Goal: Use online tool/utility

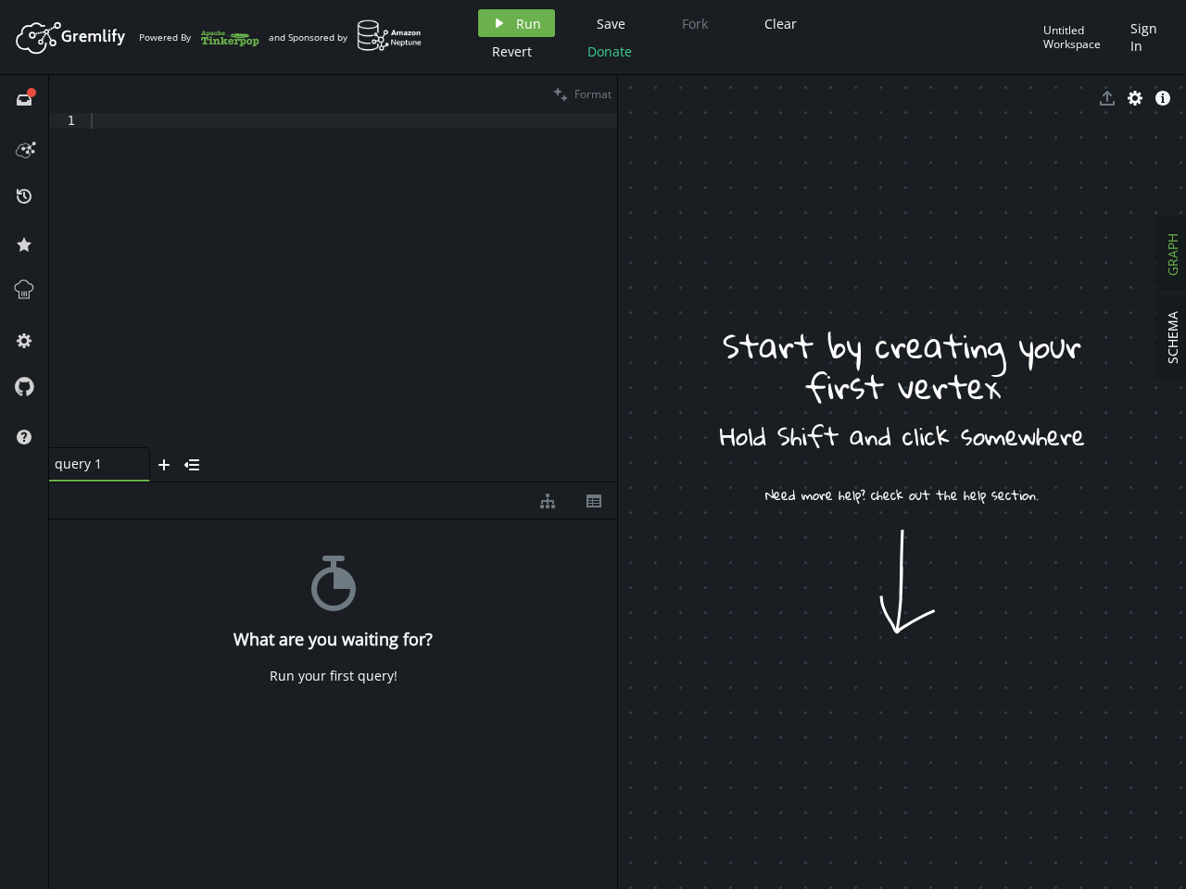
click at [516, 23] on span "Run" at bounding box center [528, 24] width 25 height 18
click at [608, 23] on span "Save" at bounding box center [611, 24] width 29 height 18
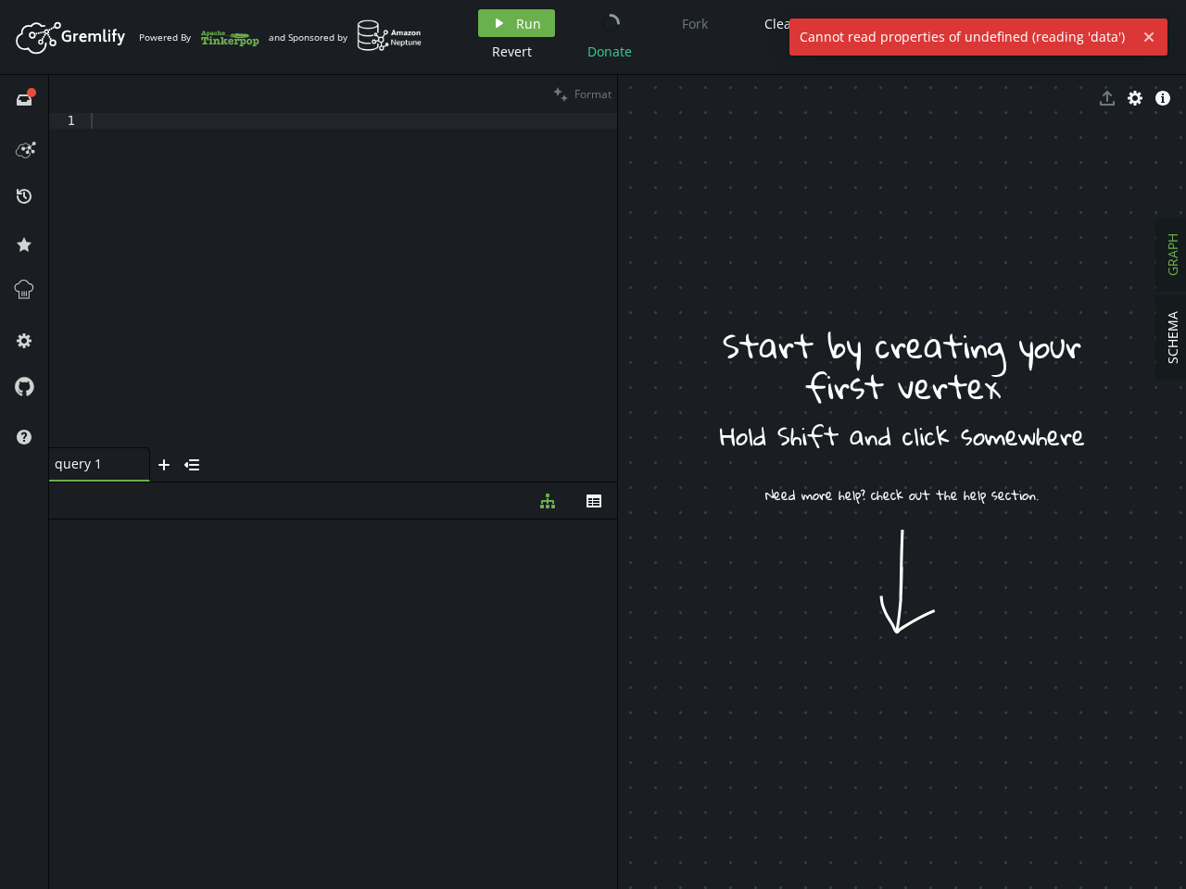
click at [777, 23] on div "Artboard Created with Sketch. Powered By and Sponsored by play Run Save Fork Cl…" at bounding box center [593, 444] width 1186 height 889
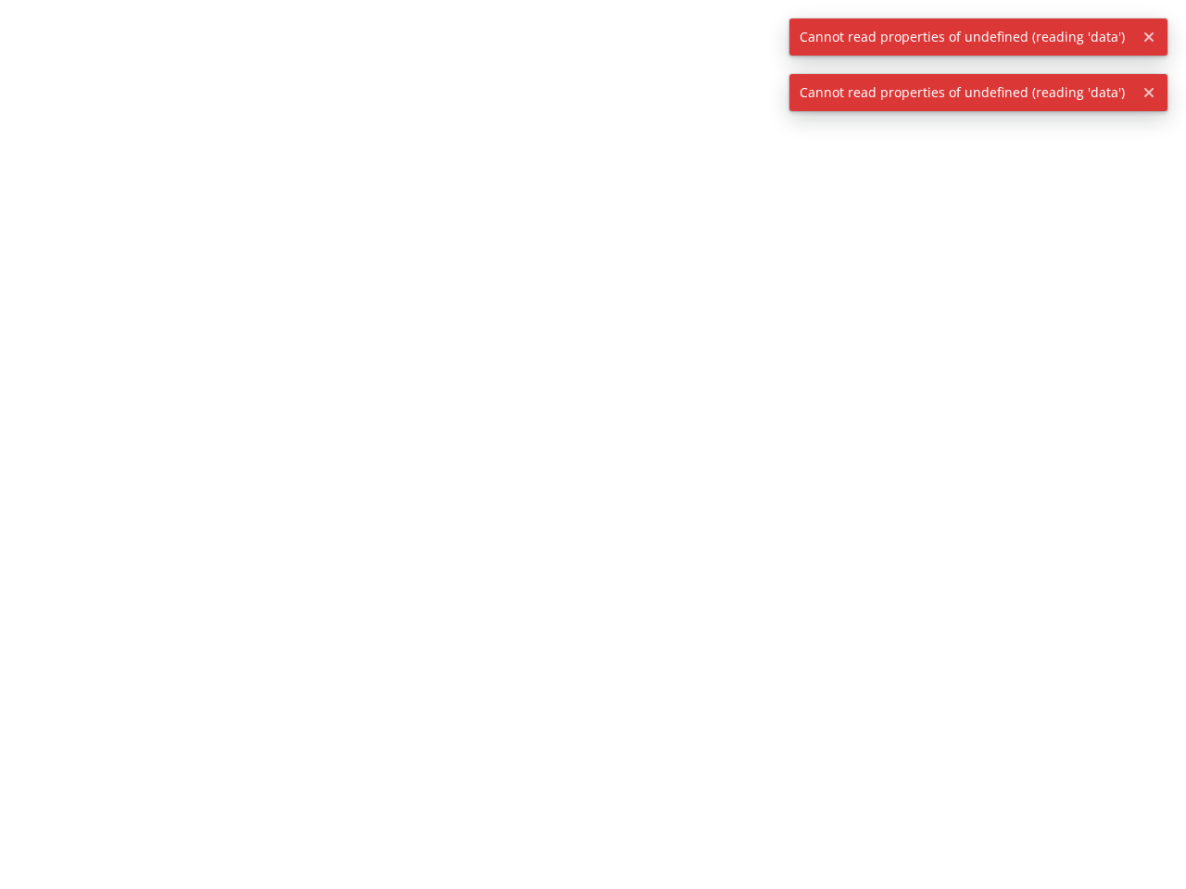
click at [510, 51] on div at bounding box center [593, 444] width 1186 height 889
click at [607, 51] on div at bounding box center [593, 444] width 1186 height 889
click at [1082, 37] on span "Cannot read properties of undefined (reading 'data')" at bounding box center [962, 37] width 346 height 37
click at [1147, 37] on icon "button" at bounding box center [1148, 36] width 9 height 9
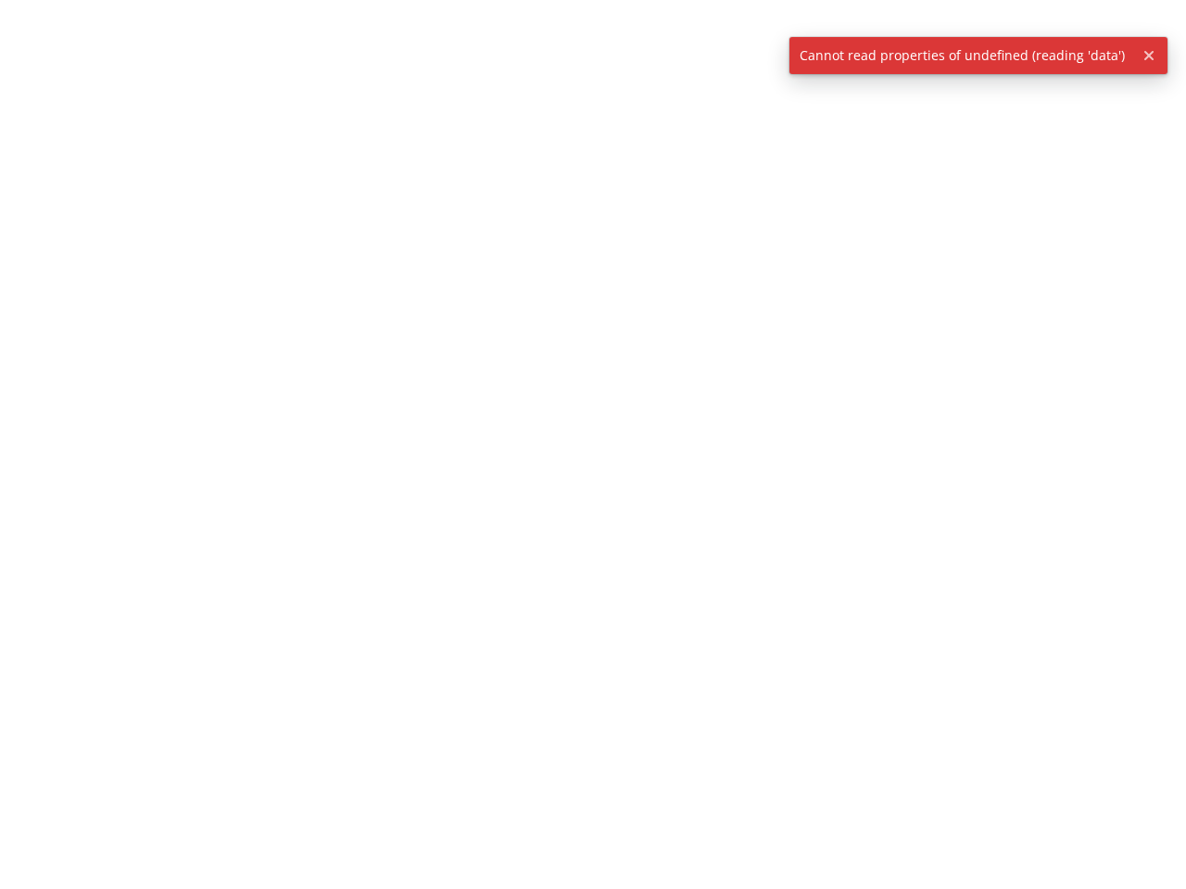
click at [24, 99] on div at bounding box center [593, 444] width 1186 height 889
click at [24, 147] on div at bounding box center [593, 444] width 1186 height 889
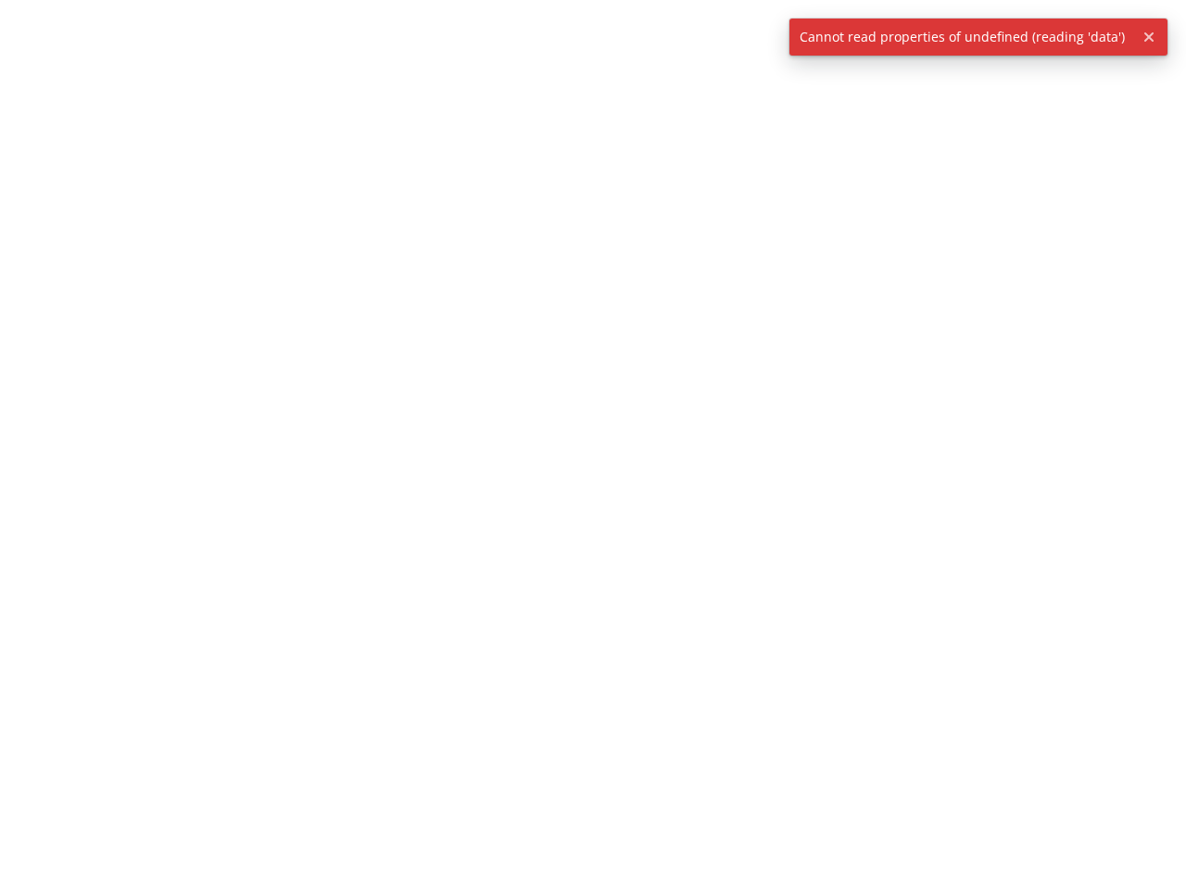
click at [24, 195] on div at bounding box center [593, 444] width 1186 height 889
